Goal: Task Accomplishment & Management: Manage account settings

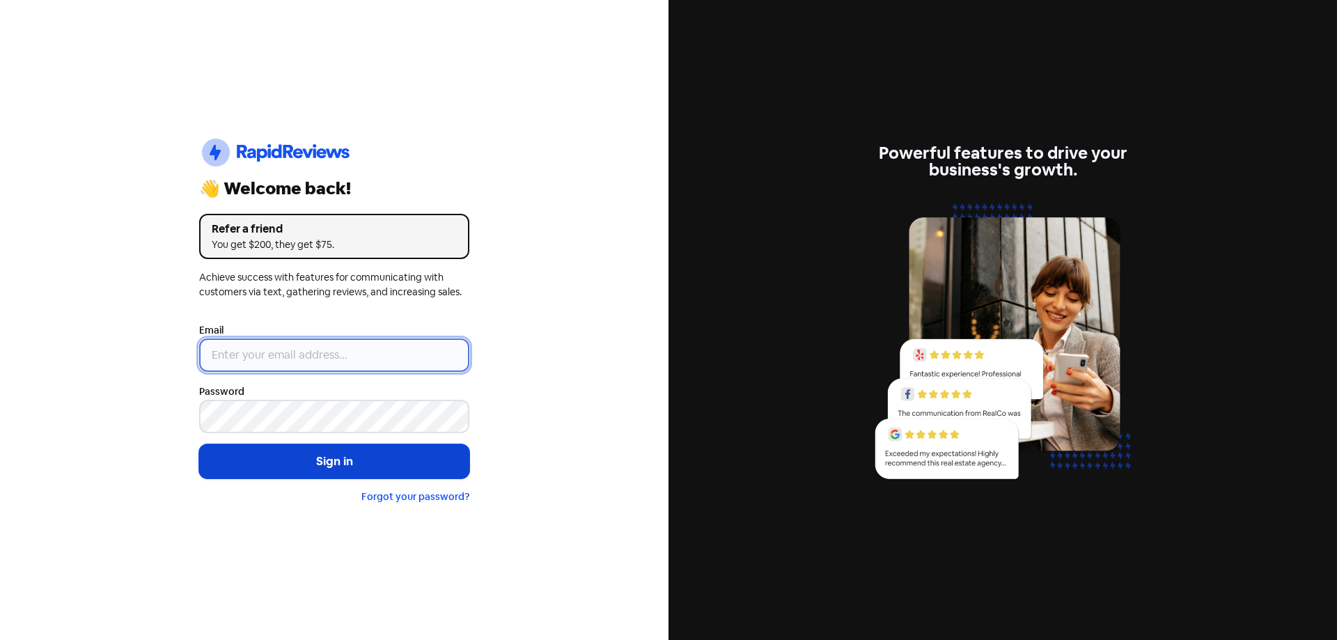
type input "[EMAIL_ADDRESS][DOMAIN_NAME]"
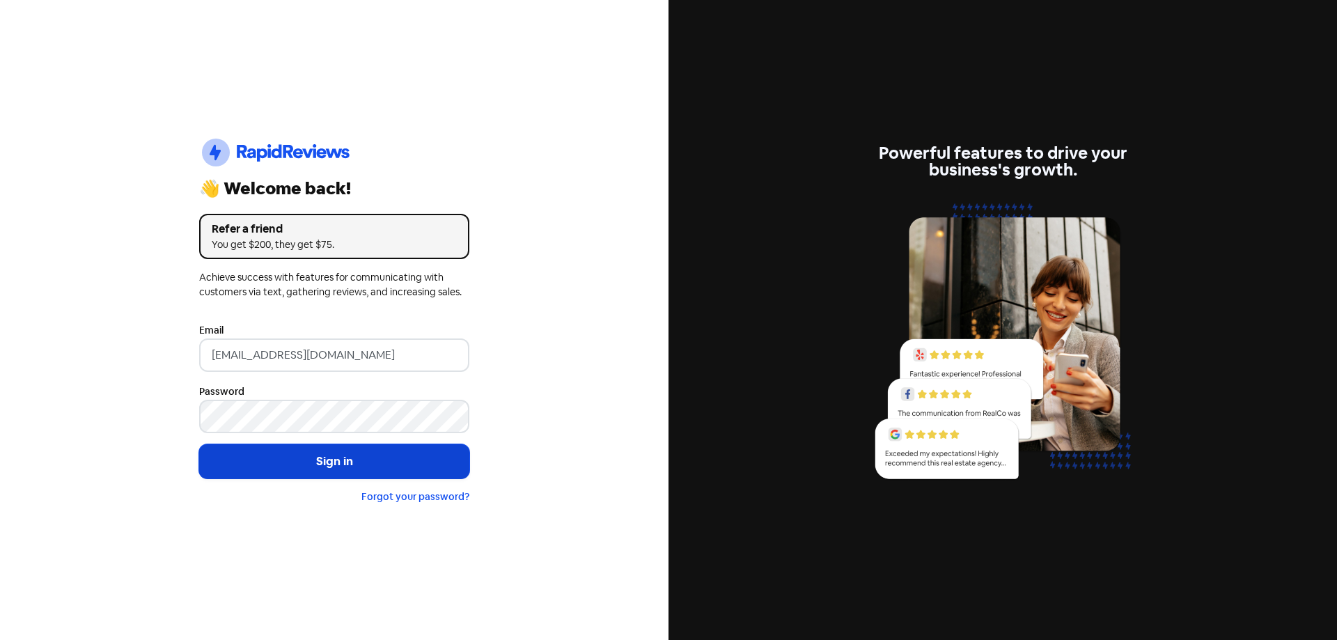
click at [354, 460] on button "Sign in" at bounding box center [334, 461] width 270 height 35
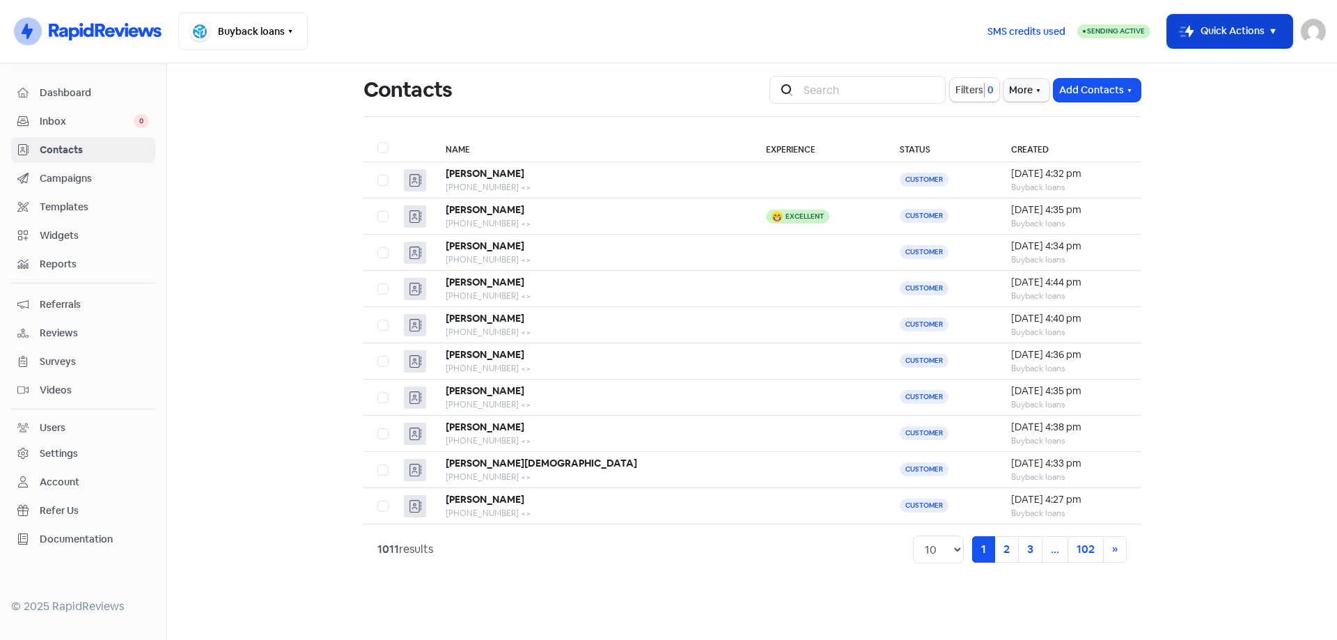
click at [1211, 35] on button "Icon For Thunder-move Quick Actions" at bounding box center [1229, 31] width 125 height 33
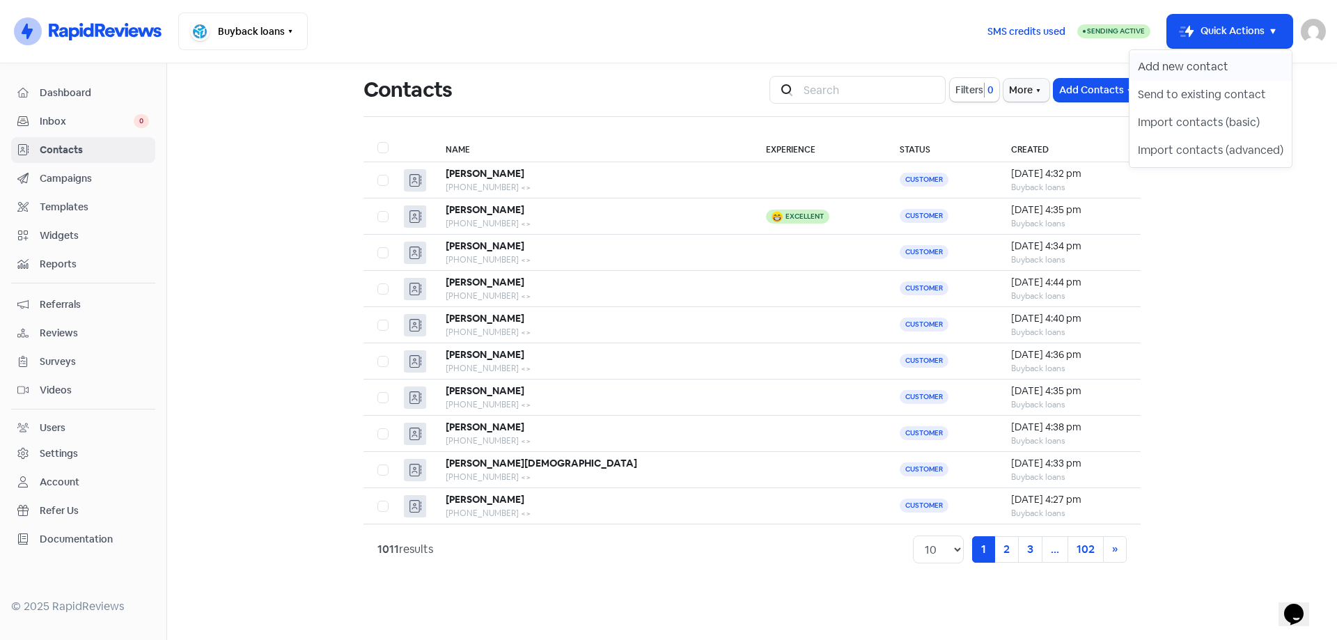
click at [1197, 72] on button "Add new contact" at bounding box center [1210, 67] width 162 height 28
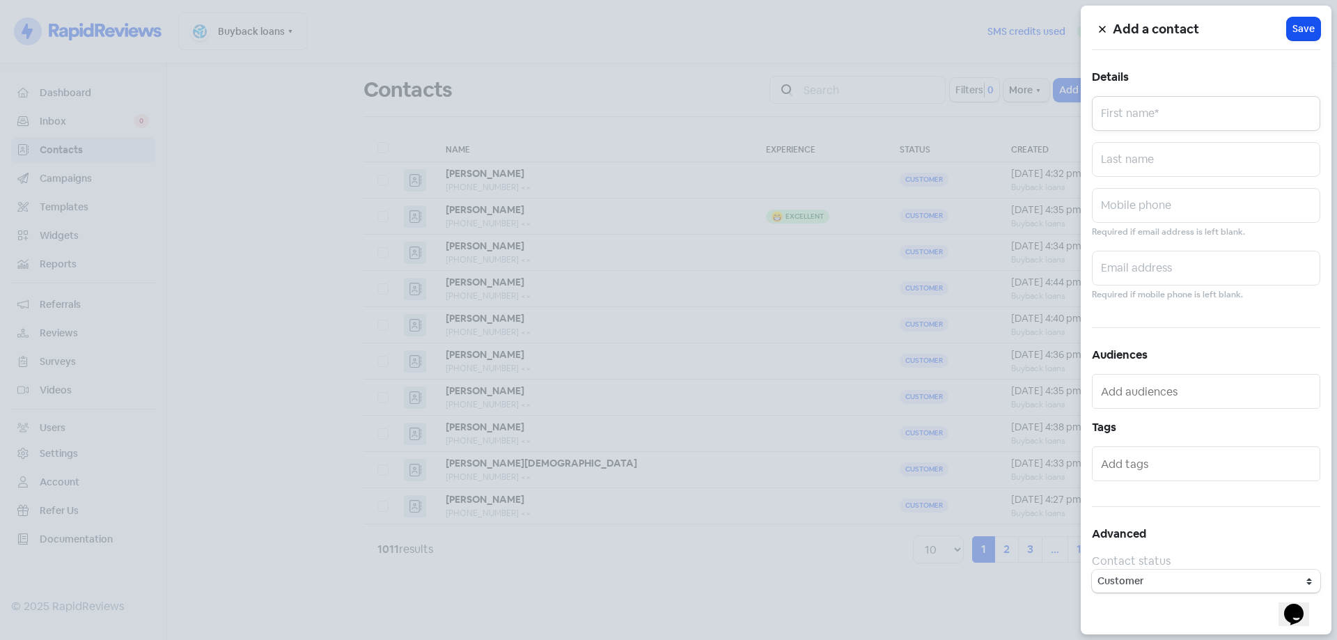
click at [1239, 109] on input "text" at bounding box center [1206, 113] width 228 height 35
type input "Iness"
type input "Stig"
paste input "0414626894"
type input "0414626894"
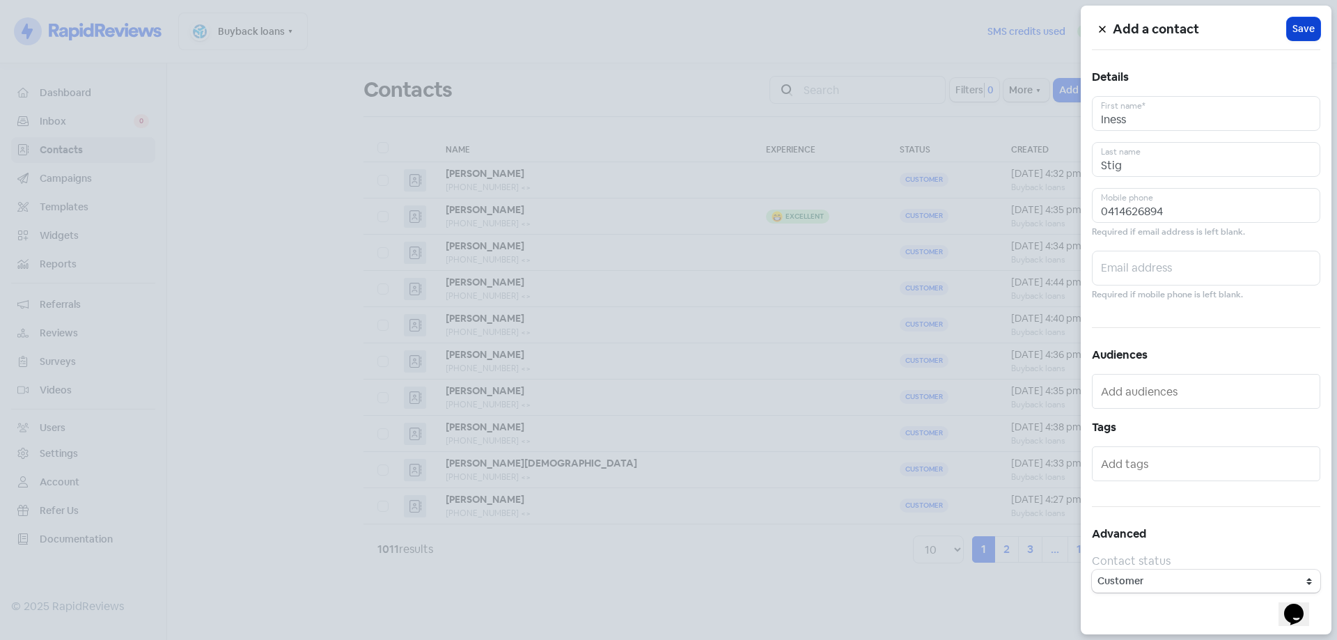
click at [1315, 29] on button "Icon For Loading Save" at bounding box center [1303, 28] width 33 height 23
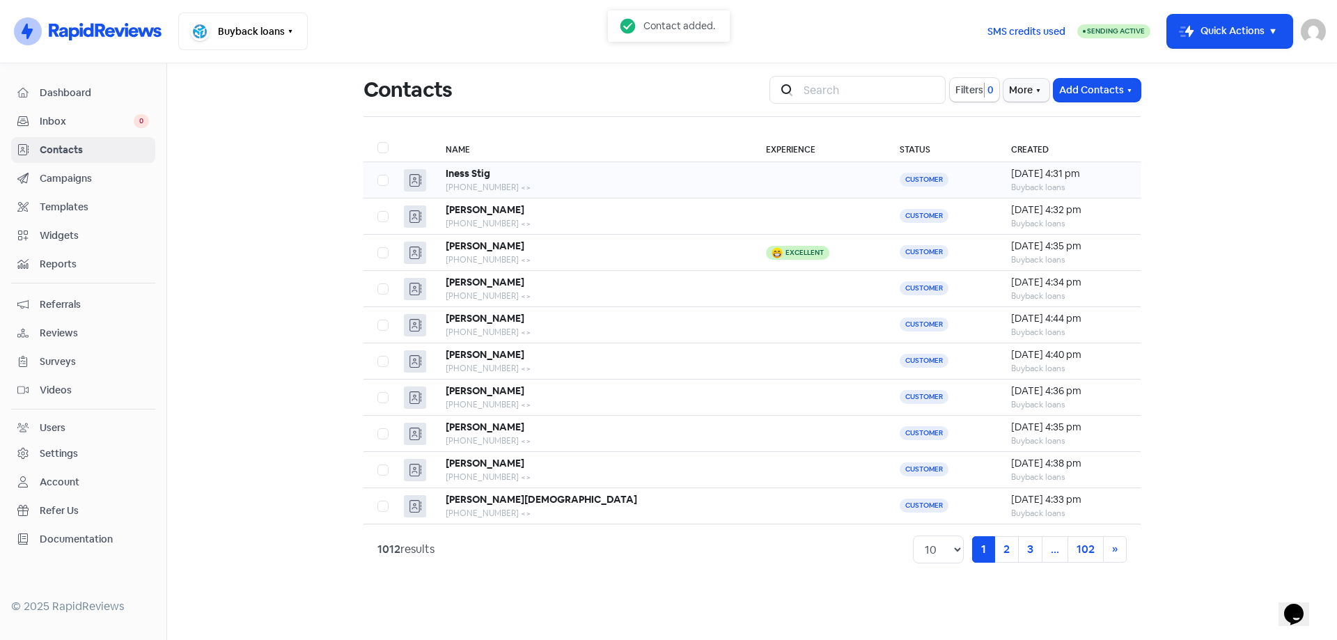
click at [620, 187] on div "+61414626894 <>" at bounding box center [592, 187] width 292 height 13
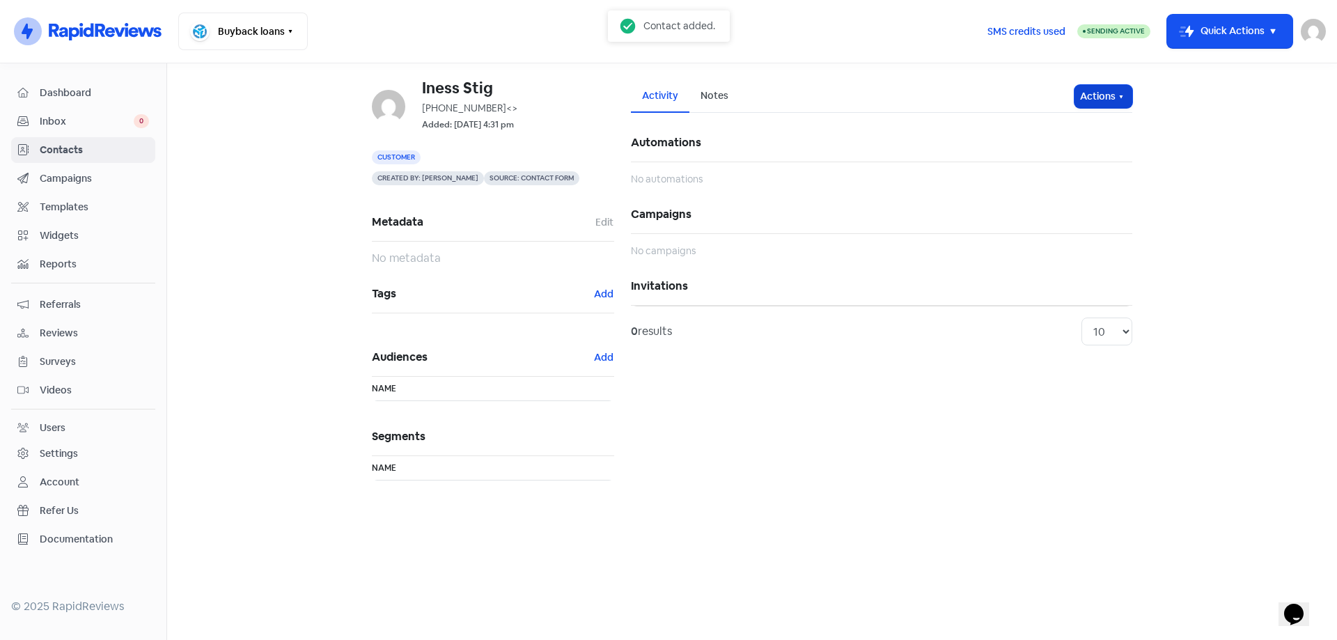
click at [1118, 97] on icon "button" at bounding box center [1120, 96] width 11 height 11
click at [1099, 132] on button "Send invitation" at bounding box center [1076, 127] width 110 height 28
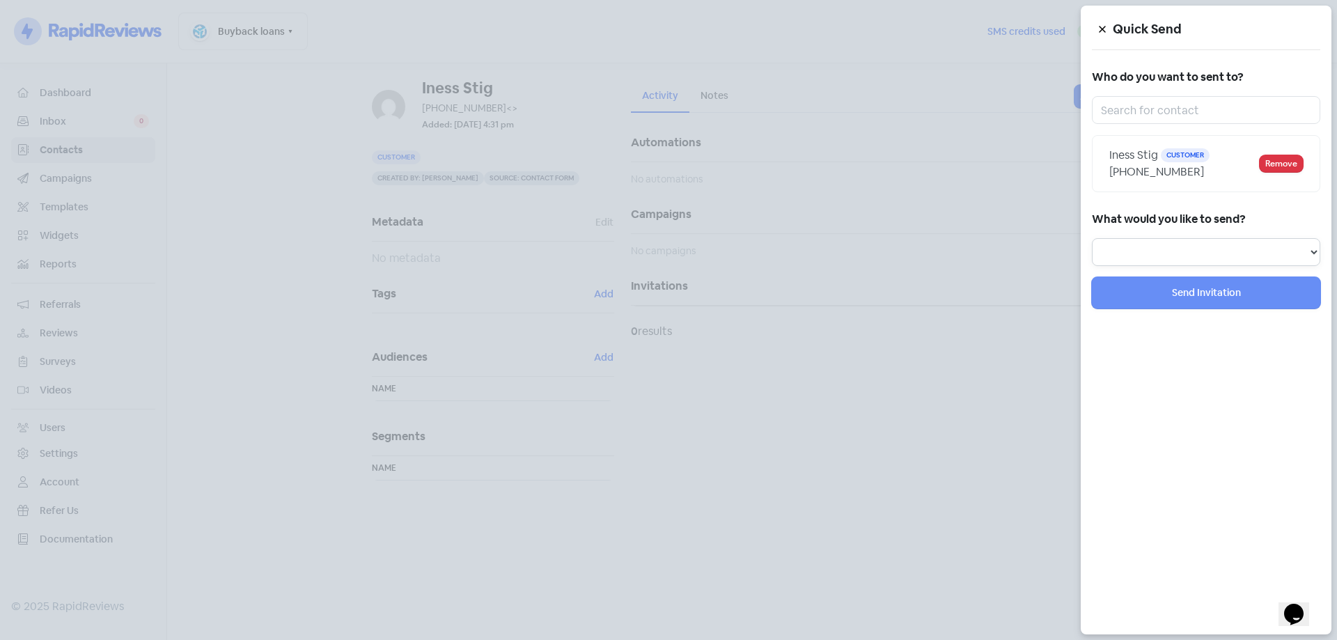
click at [1173, 254] on select "Review Invitation Referral Invitation Survey Invitation Video Invitation" at bounding box center [1206, 252] width 228 height 28
select select "review"
click at [1092, 238] on select "Review Invitation Referral Invitation Survey Invitation Video Invitation" at bounding box center [1206, 252] width 228 height 28
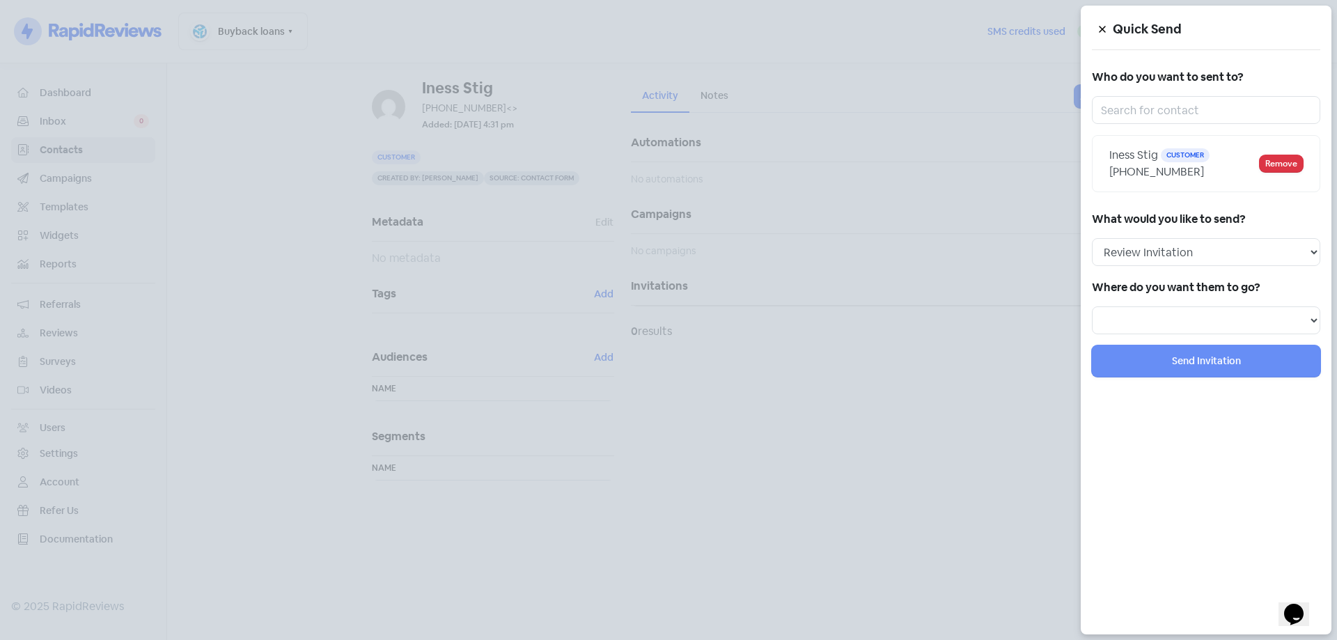
click at [1171, 295] on h5 "Where do you want them to go?" at bounding box center [1206, 287] width 228 height 21
drag, startPoint x: 1169, startPoint y: 312, endPoint x: 1143, endPoint y: 329, distance: 30.7
click at [1169, 313] on select "Review form: Google Review Form" at bounding box center [1206, 320] width 228 height 28
select select "344"
click at [1092, 306] on select "Review form: Google Review Form" at bounding box center [1206, 320] width 228 height 28
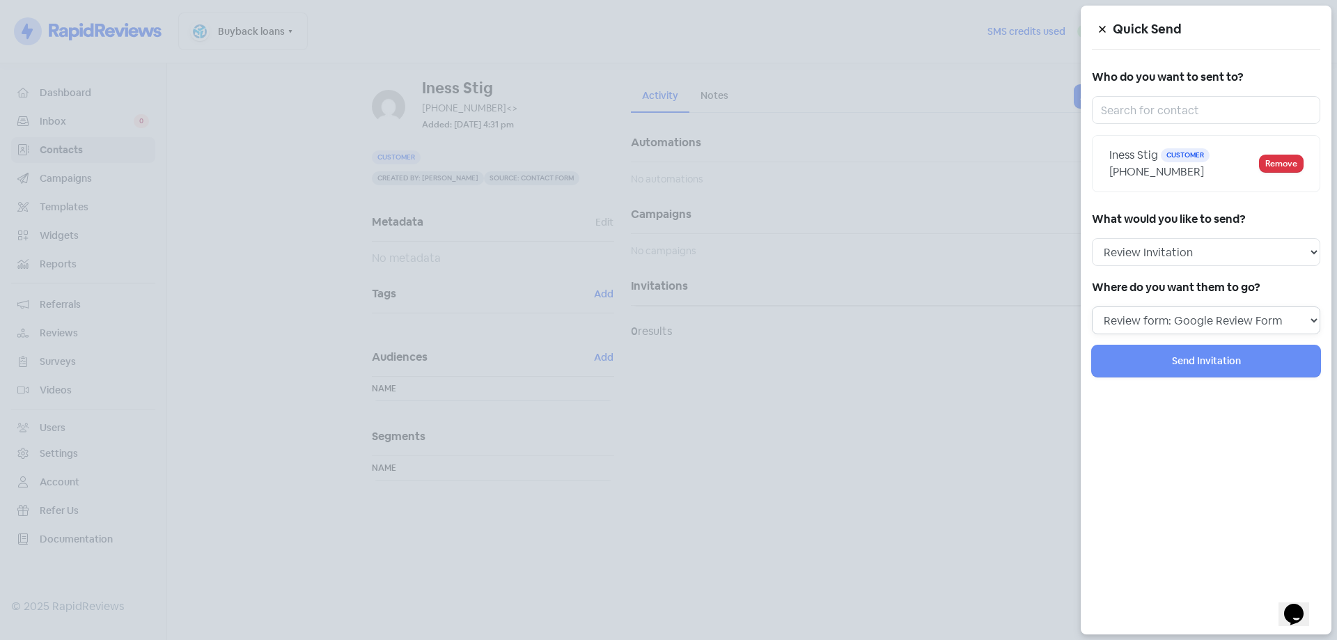
select select
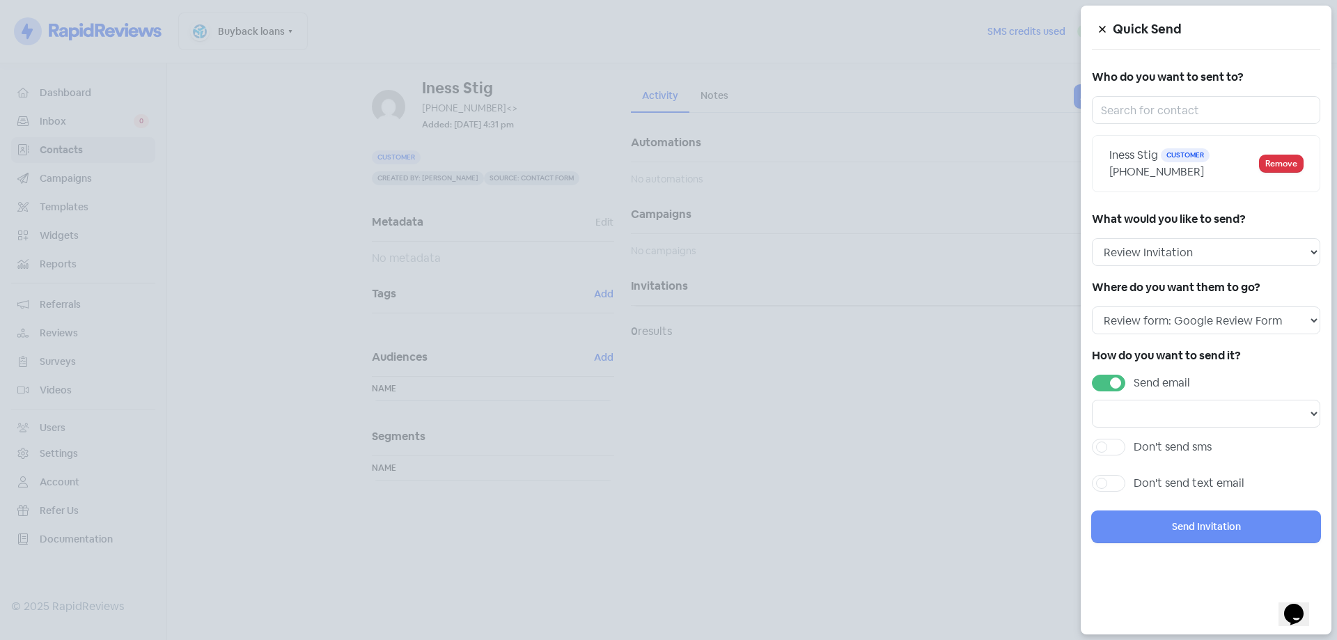
drag, startPoint x: 1097, startPoint y: 370, endPoint x: 1107, endPoint y: 400, distance: 30.8
click at [1097, 371] on div "How do you want to send it? Send email Email template: First email Email templa…" at bounding box center [1206, 422] width 228 height 155
click at [1134, 386] on label "Send email" at bounding box center [1162, 383] width 56 height 17
click at [1134, 384] on input "Send email" at bounding box center [1138, 379] width 9 height 9
checkbox input "false"
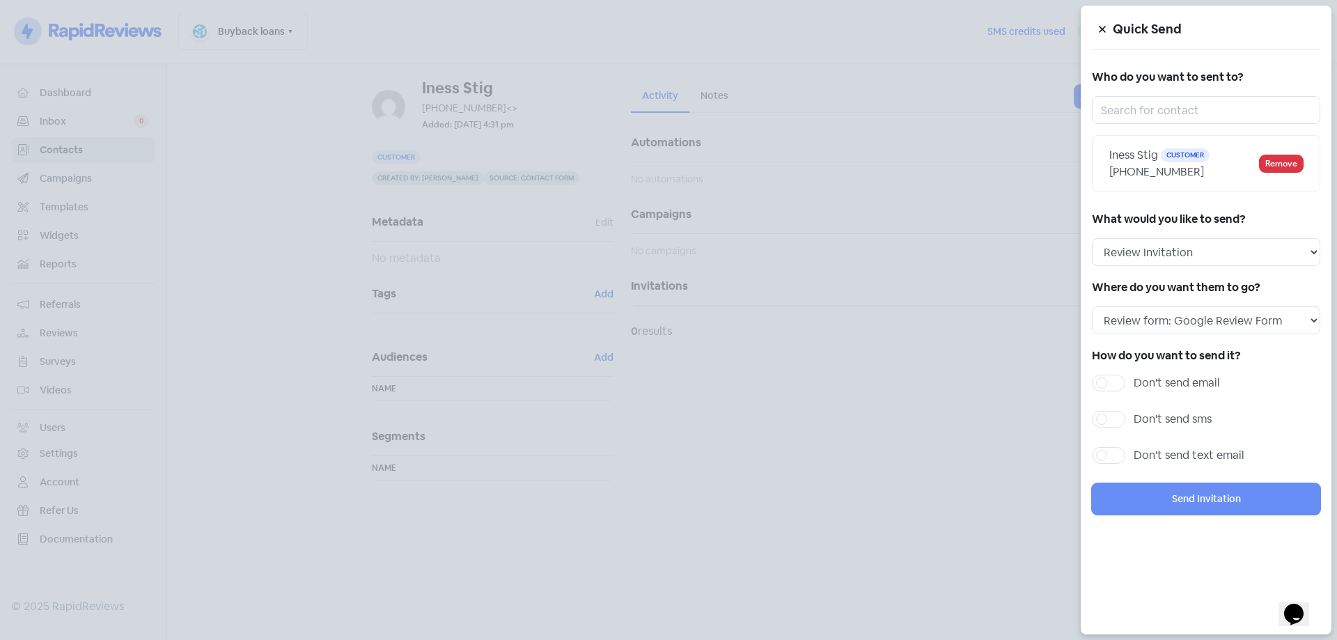
click at [1134, 412] on label "Don't send sms" at bounding box center [1173, 419] width 78 height 17
click at [1134, 412] on input "Don't send sms" at bounding box center [1138, 415] width 9 height 9
checkbox input "true"
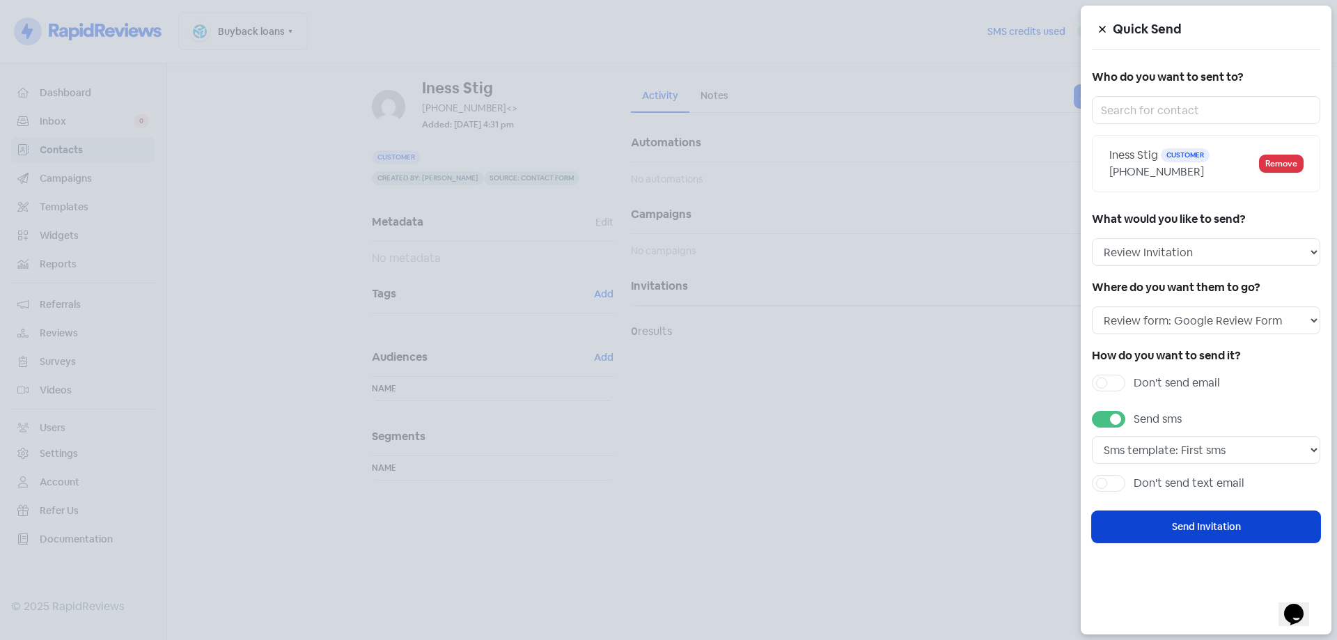
click at [1209, 526] on button "Send Invitation" at bounding box center [1206, 526] width 228 height 31
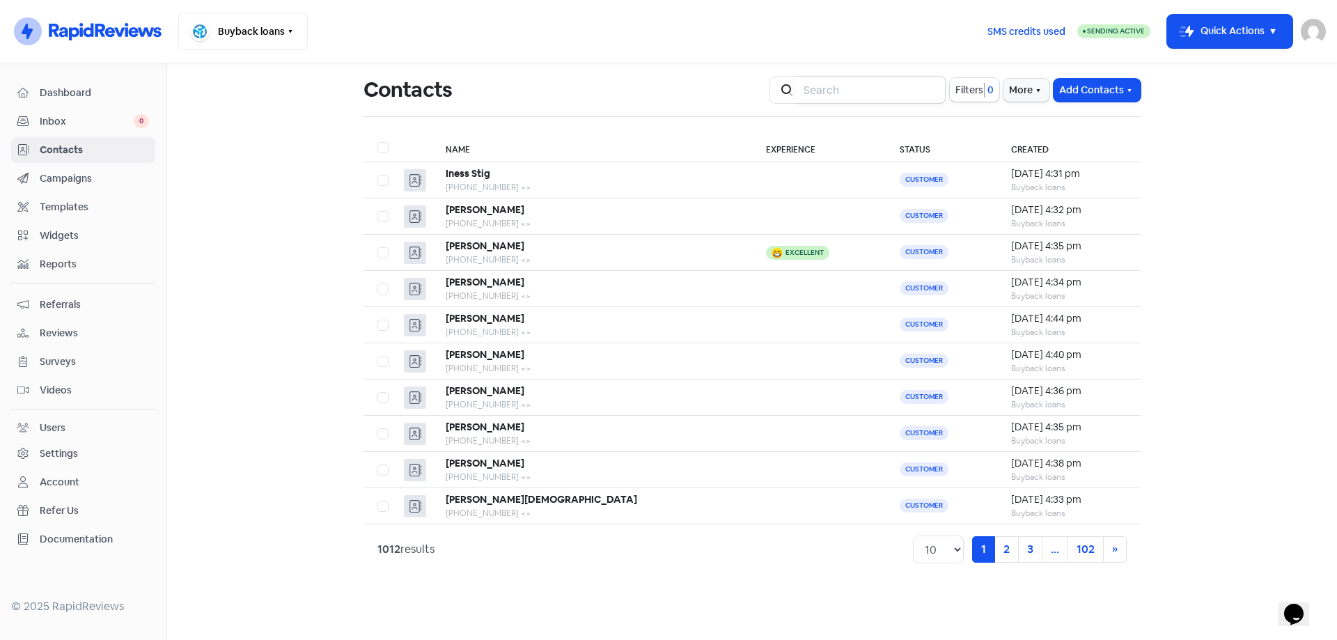
click at [831, 97] on input "search" at bounding box center [870, 90] width 150 height 28
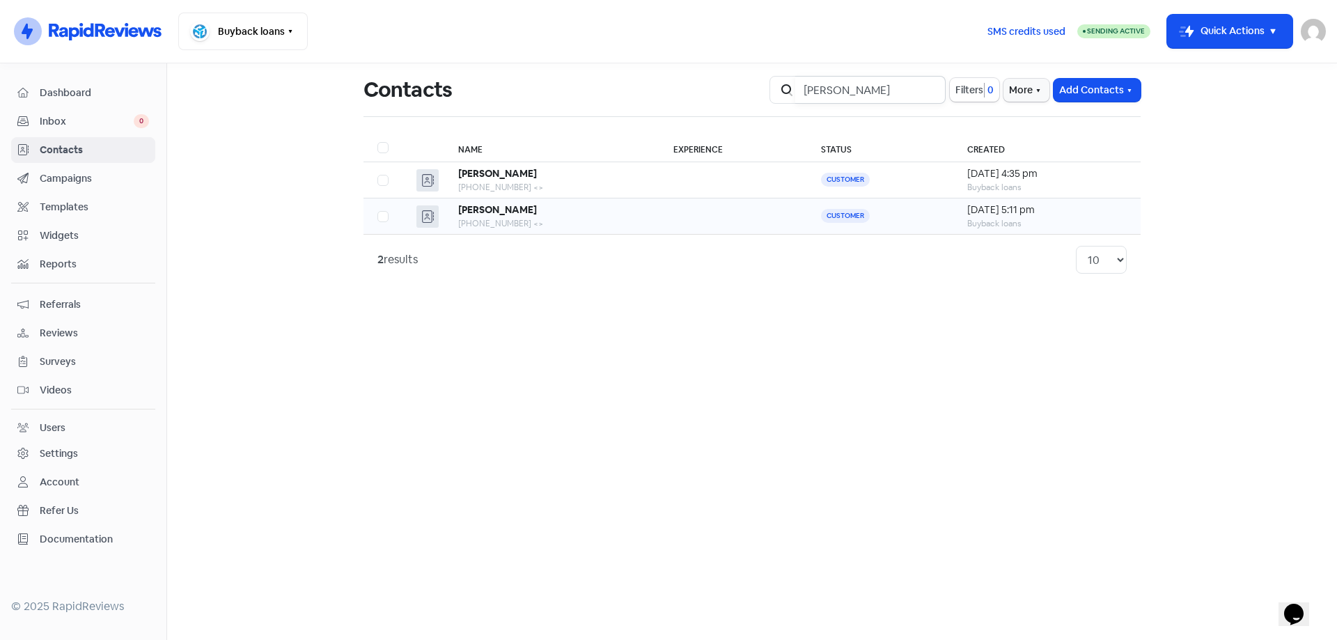
type input "jenkin"
click at [659, 217] on td at bounding box center [733, 216] width 148 height 36
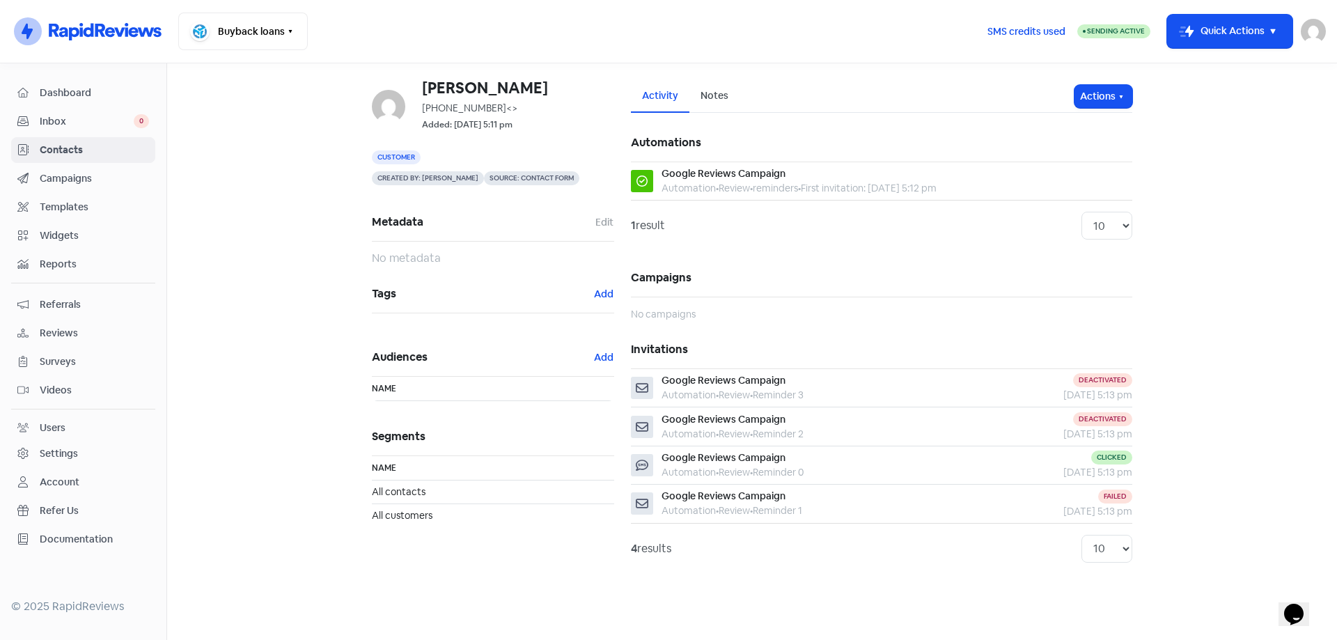
click at [1115, 93] on button "Actions" at bounding box center [1103, 96] width 58 height 23
click at [1106, 130] on button "Send invitation" at bounding box center [1076, 127] width 110 height 28
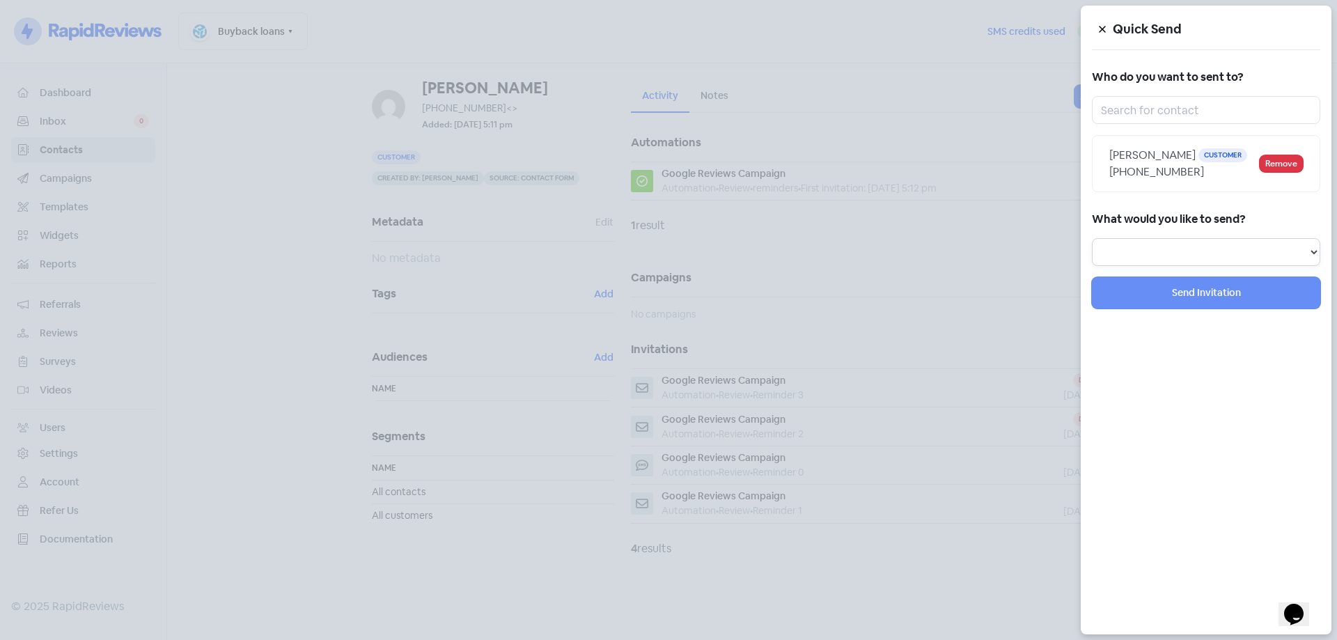
drag, startPoint x: 1177, startPoint y: 254, endPoint x: 1181, endPoint y: 262, distance: 8.4
click at [1177, 254] on select "Review Invitation Referral Invitation Survey Invitation Video Invitation" at bounding box center [1206, 252] width 228 height 28
select select "review"
click at [1092, 238] on select "Review Invitation Referral Invitation Survey Invitation Video Invitation" at bounding box center [1206, 252] width 228 height 28
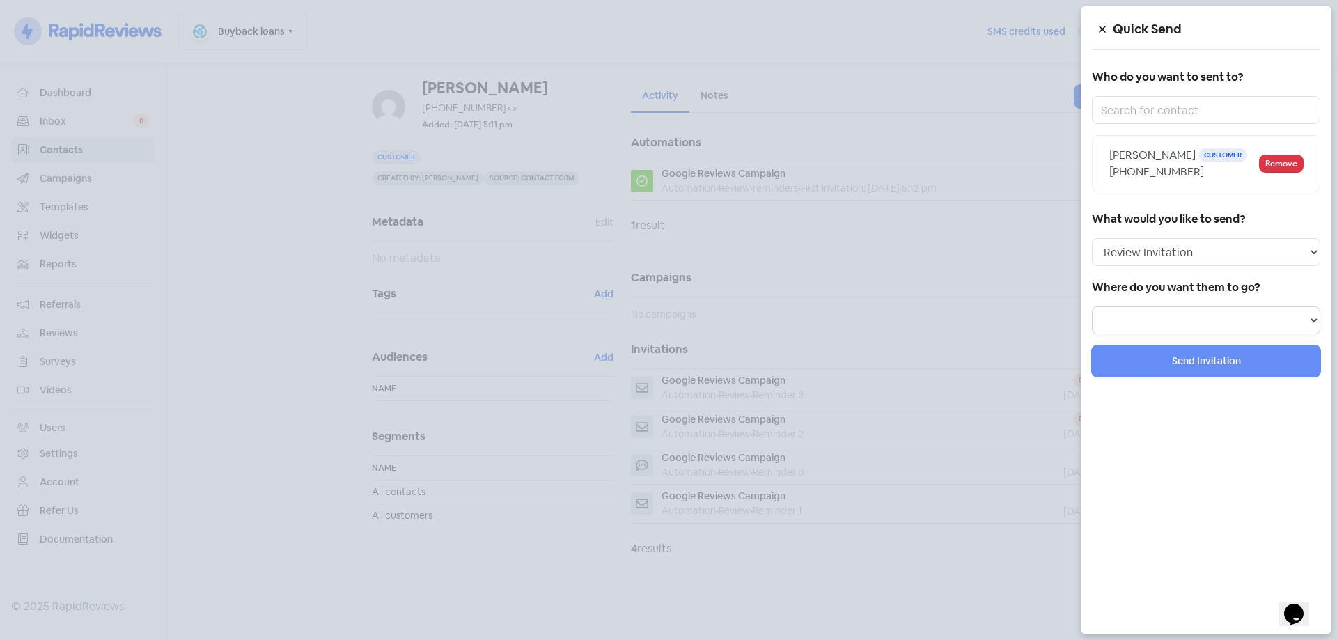
click at [1175, 308] on select "Review form: Google Review Form" at bounding box center [1206, 320] width 228 height 28
select select "344"
click at [1092, 306] on select "Review form: Google Review Form" at bounding box center [1206, 320] width 228 height 28
select select
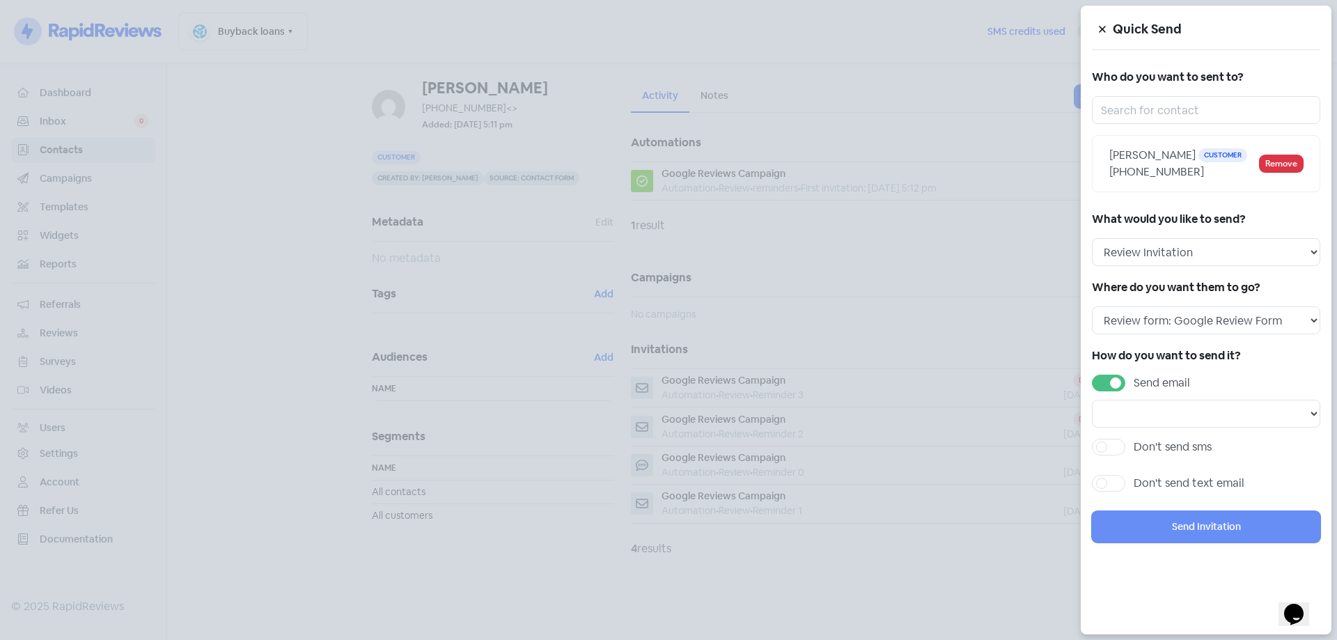
drag, startPoint x: 1097, startPoint y: 372, endPoint x: 1098, endPoint y: 382, distance: 9.8
click at [1097, 376] on div "How do you want to send it? Send email Email template: First email Email templa…" at bounding box center [1206, 422] width 228 height 155
drag, startPoint x: 1101, startPoint y: 386, endPoint x: 1102, endPoint y: 416, distance: 30.0
click at [1134, 391] on label "Send email" at bounding box center [1162, 383] width 56 height 17
click at [1134, 384] on input "Send email" at bounding box center [1138, 379] width 9 height 9
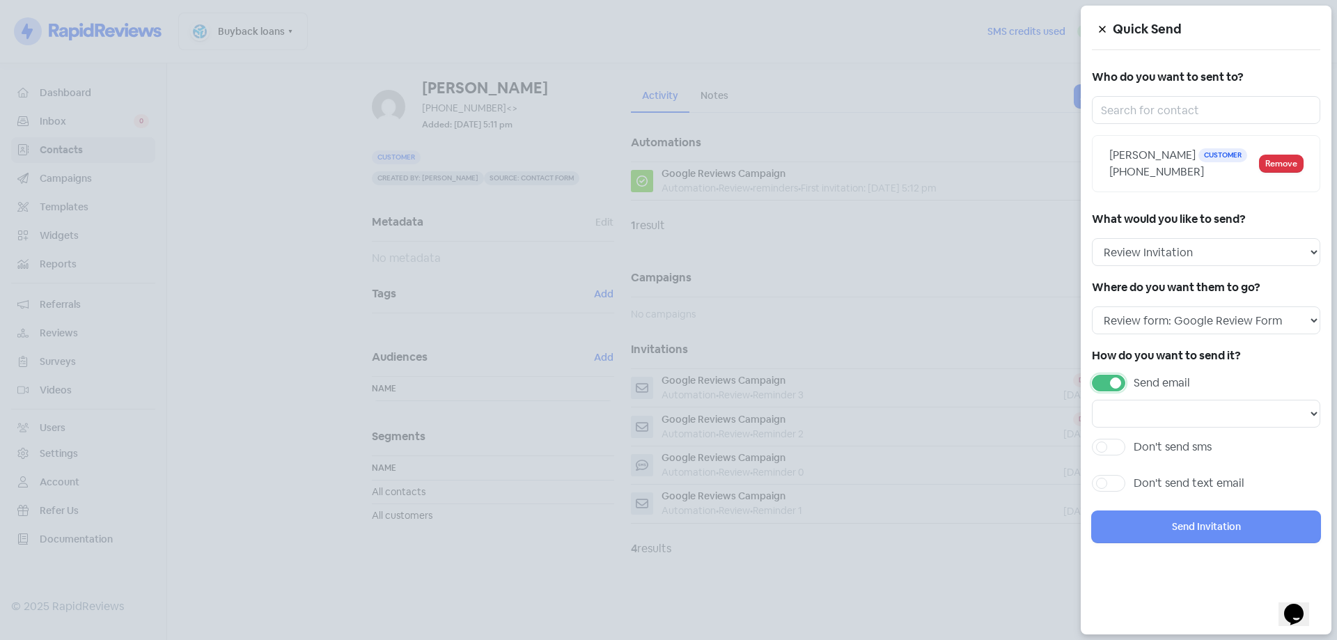
checkbox input "false"
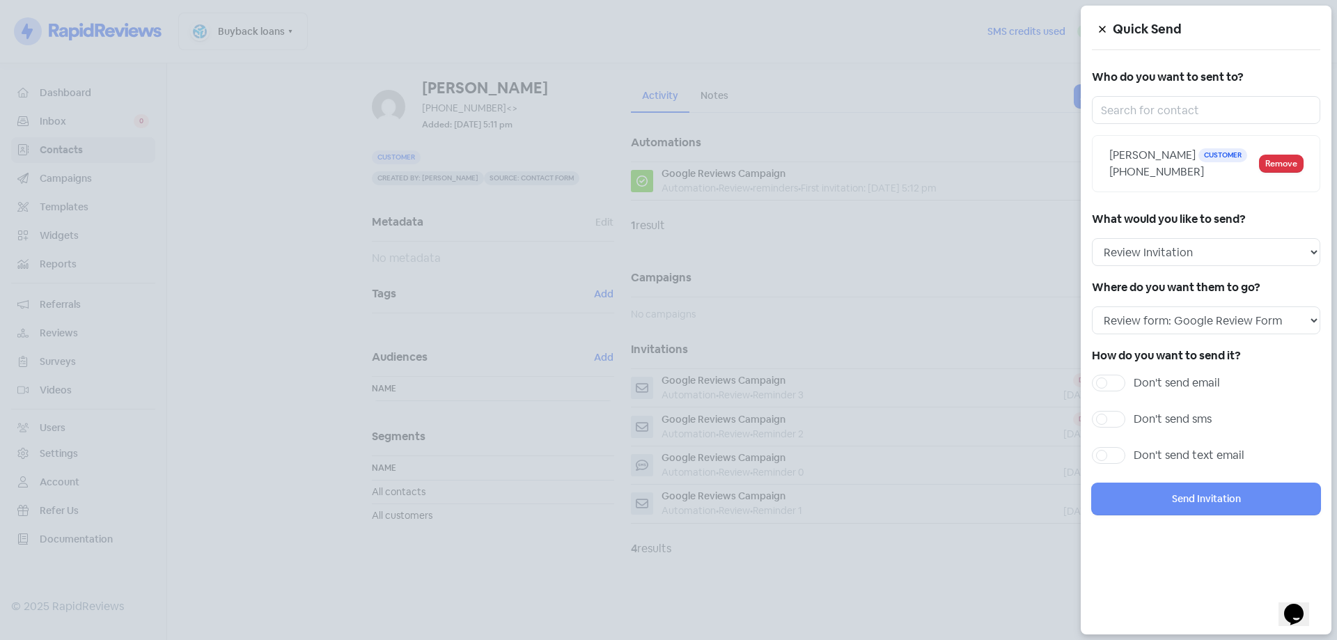
drag, startPoint x: 1109, startPoint y: 418, endPoint x: 1193, endPoint y: 490, distance: 110.1
click at [1134, 417] on label "Don't send sms" at bounding box center [1173, 419] width 78 height 17
click at [1134, 417] on input "Don't send sms" at bounding box center [1138, 415] width 9 height 9
checkbox input "true"
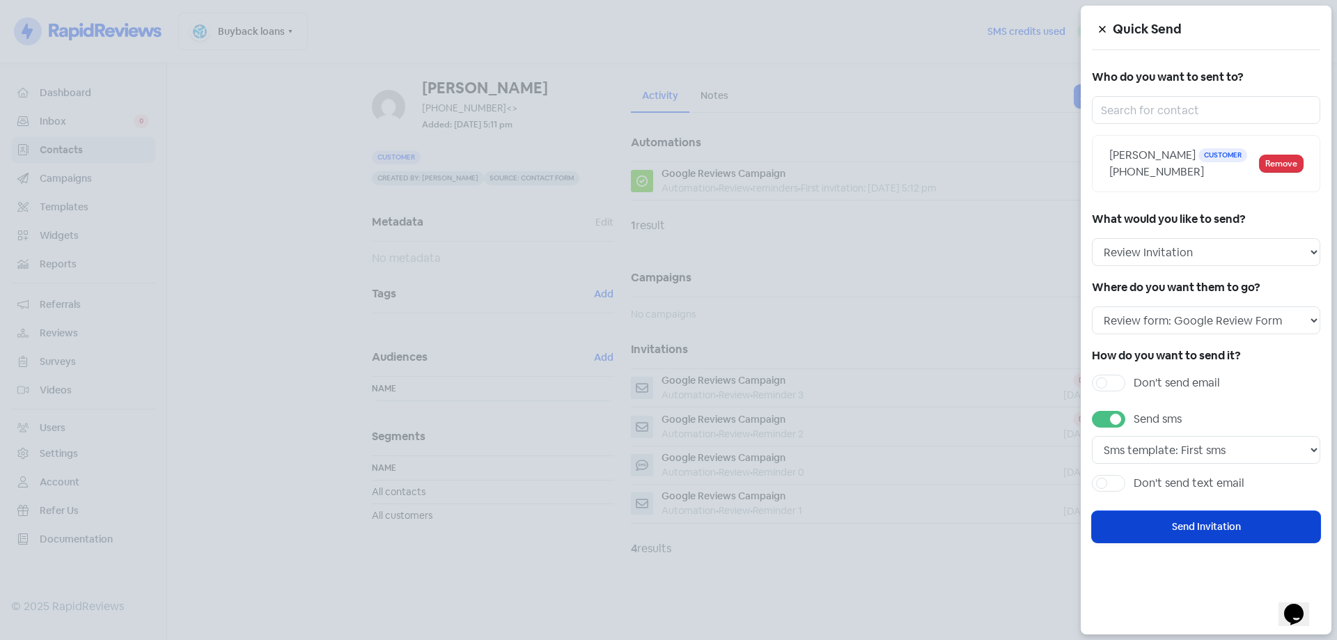
click at [1205, 522] on button "Send Invitation" at bounding box center [1206, 526] width 228 height 31
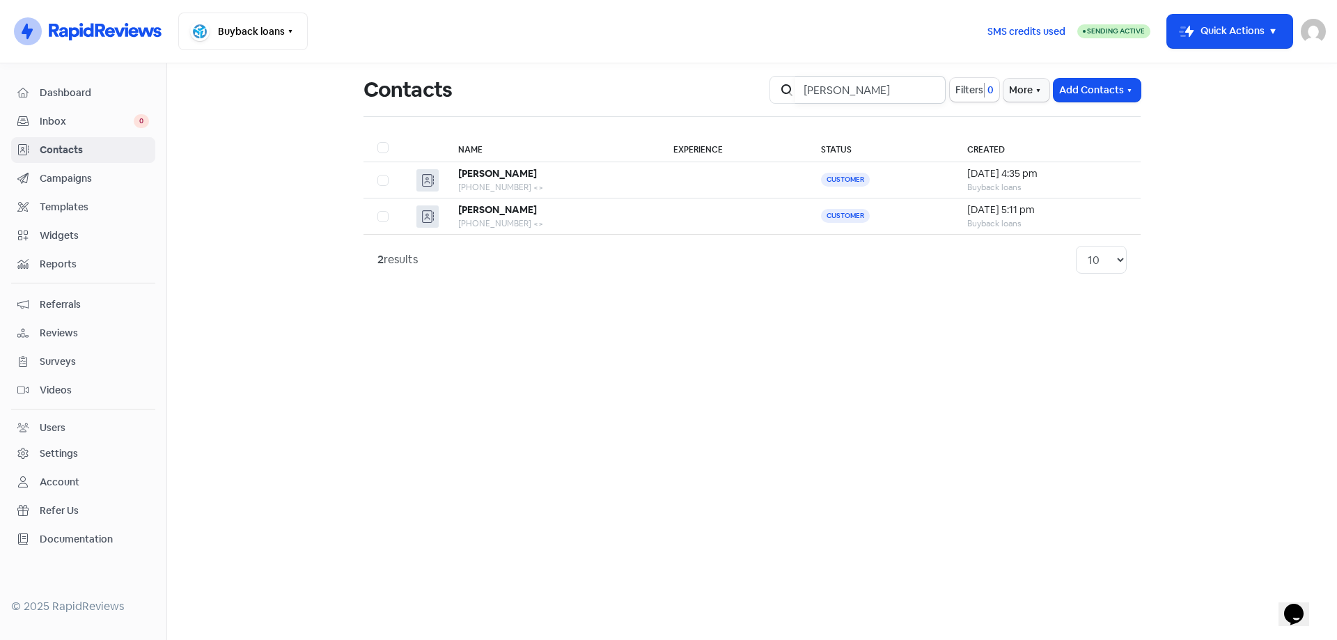
drag, startPoint x: 891, startPoint y: 99, endPoint x: 531, endPoint y: 58, distance: 362.9
click at [560, 58] on div "Icon For Thunder-circle Buyback loans Switch Business All businesses No other b…" at bounding box center [668, 320] width 1337 height 640
